Goal: Navigation & Orientation: Find specific page/section

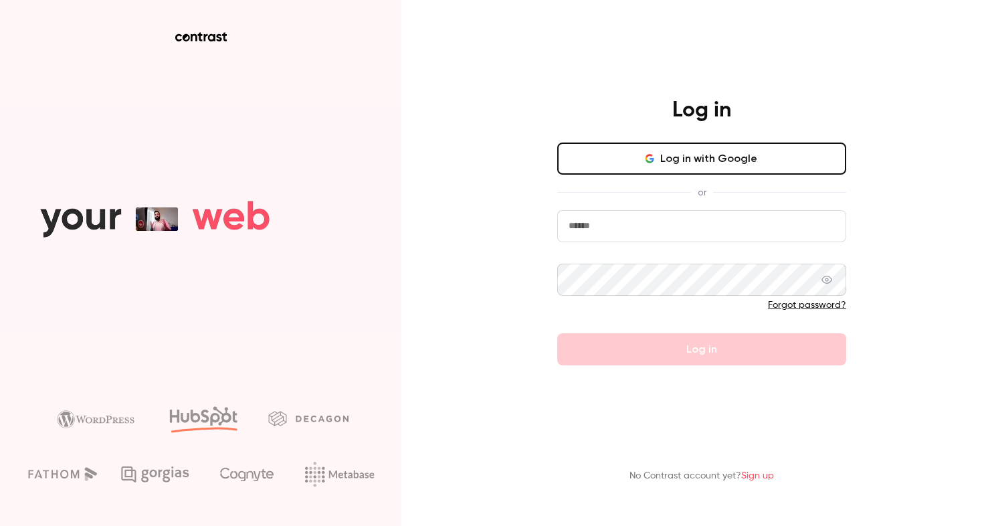
type input "**********"
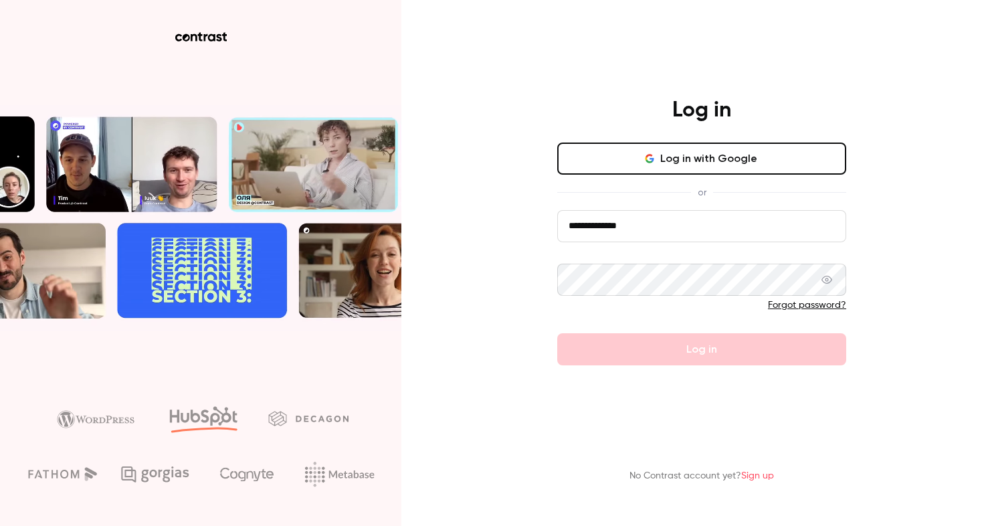
click at [652, 170] on button "Log in with Google" at bounding box center [701, 158] width 289 height 32
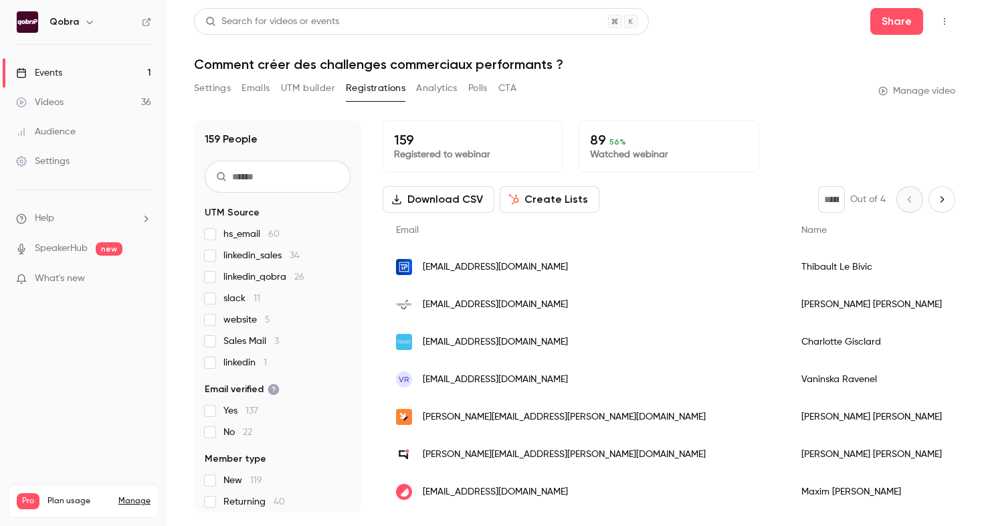
click at [101, 78] on link "Events 1" at bounding box center [83, 72] width 167 height 29
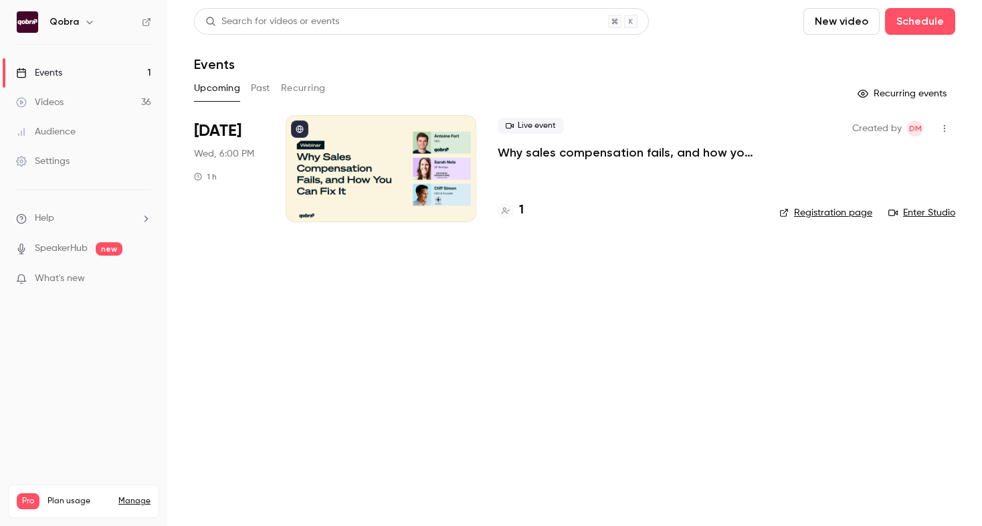
click at [98, 104] on link "Videos 36" at bounding box center [83, 102] width 167 height 29
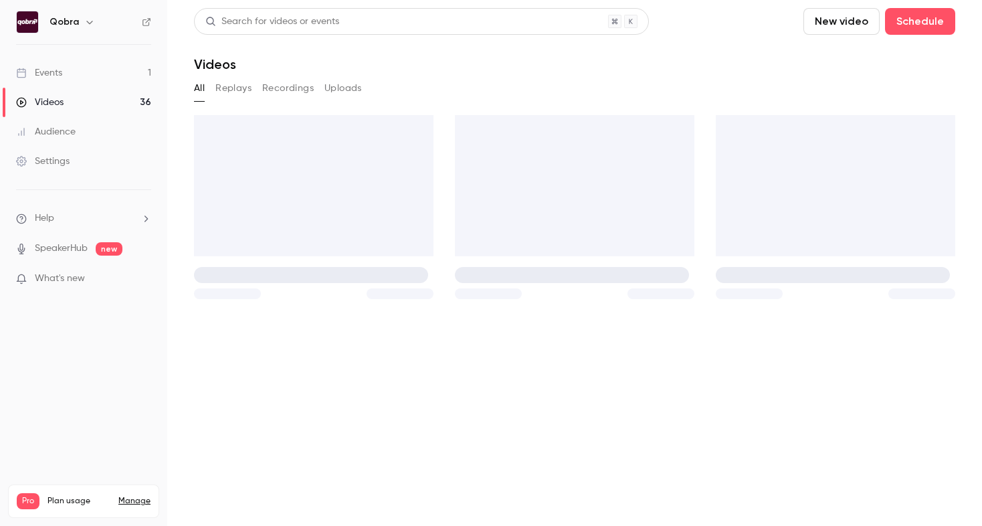
click at [102, 76] on link "Events 1" at bounding box center [83, 72] width 167 height 29
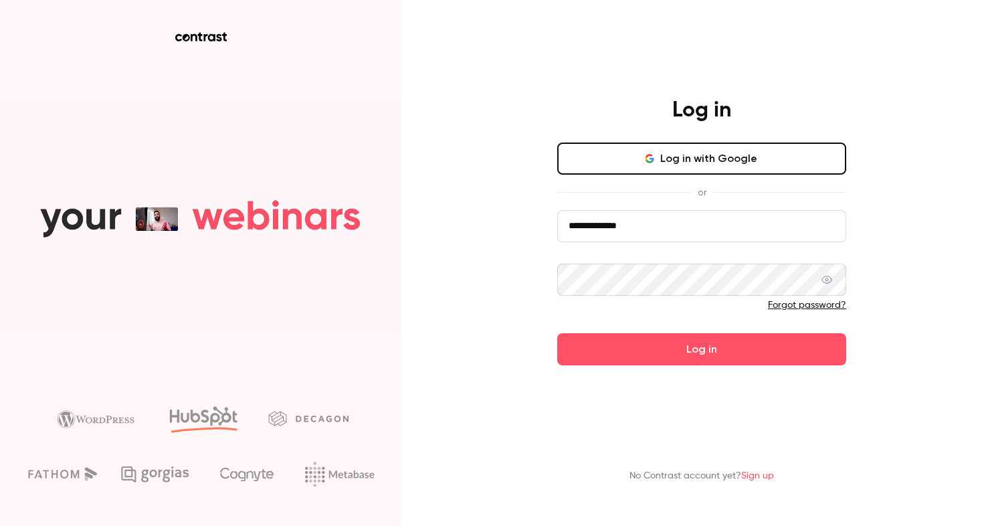
click at [622, 156] on button "Log in with Google" at bounding box center [701, 158] width 289 height 32
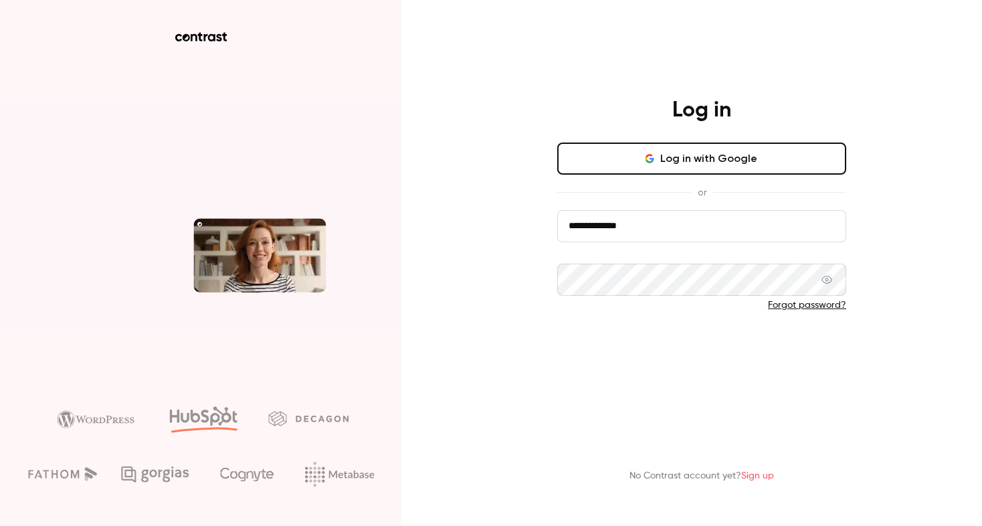
click at [607, 362] on button "Log in" at bounding box center [701, 349] width 289 height 32
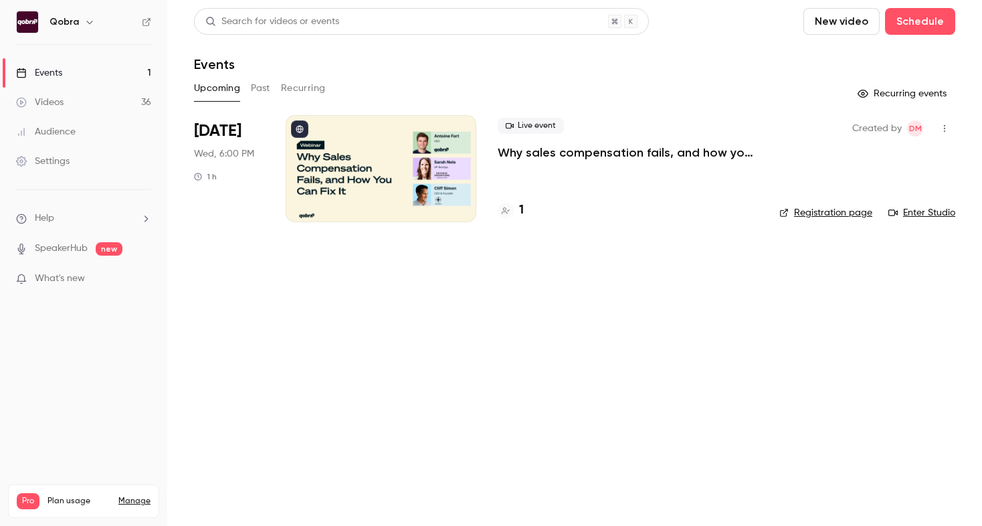
click at [71, 72] on link "Events 1" at bounding box center [83, 72] width 167 height 29
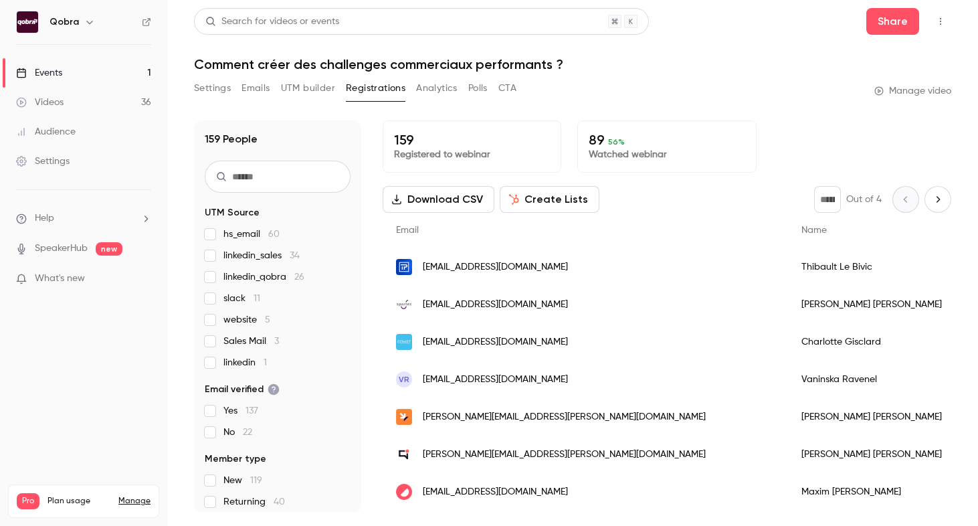
click at [70, 74] on link "Events 1" at bounding box center [83, 72] width 167 height 29
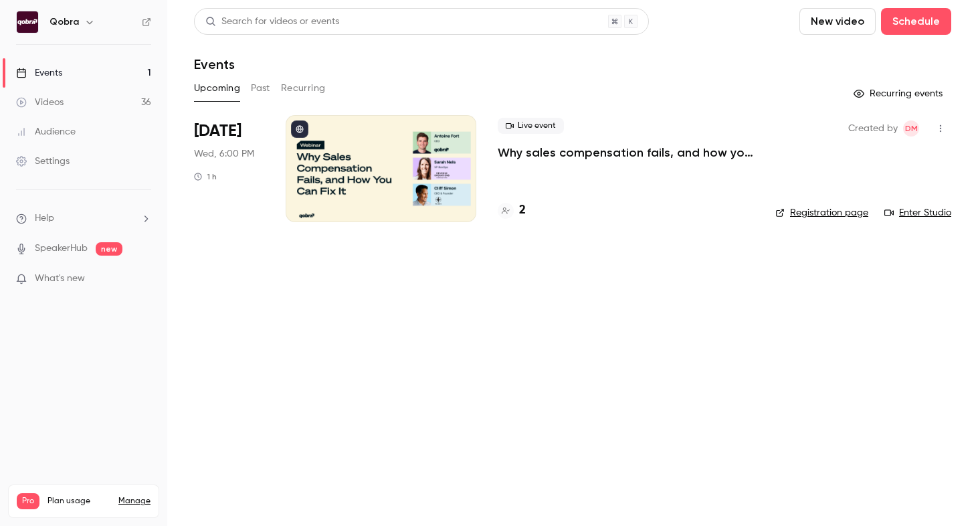
click at [525, 211] on h4 "2" at bounding box center [522, 210] width 7 height 18
